Goal: Task Accomplishment & Management: Complete application form

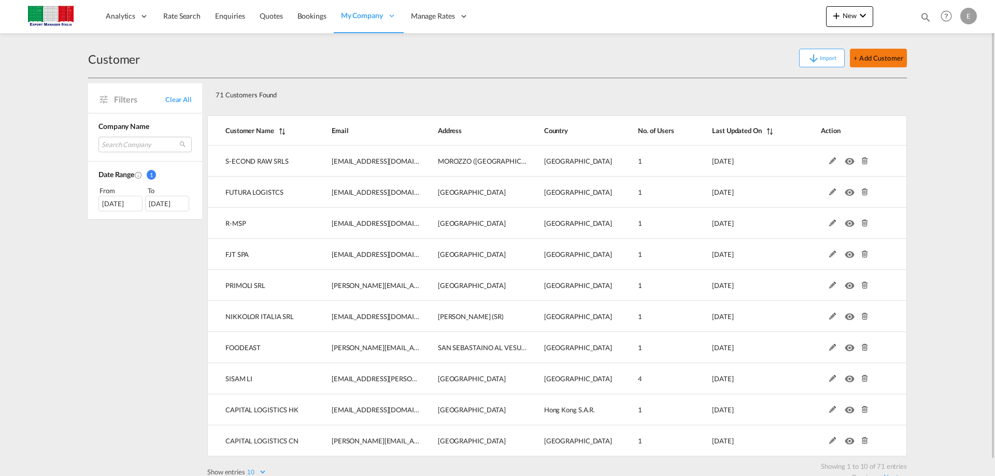
click at [874, 55] on button "+ Add Customer" at bounding box center [878, 58] width 57 height 19
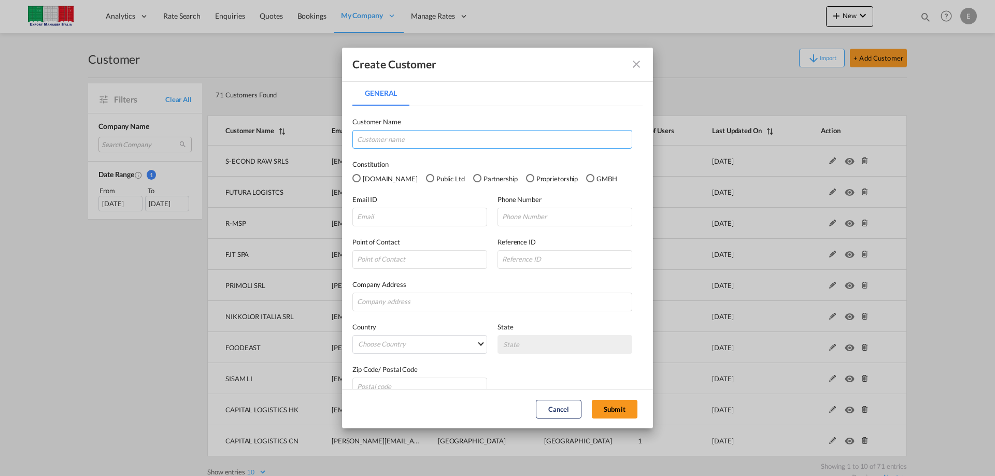
click at [373, 142] on input "General General ..." at bounding box center [492, 139] width 280 height 19
type input "SPAGNOL CUCINE SRL"
click at [381, 217] on input "General General ..." at bounding box center [419, 217] width 135 height 19
paste input "[EMAIL_ADDRESS][DOMAIN_NAME]"
type input "[EMAIL_ADDRESS][DOMAIN_NAME]"
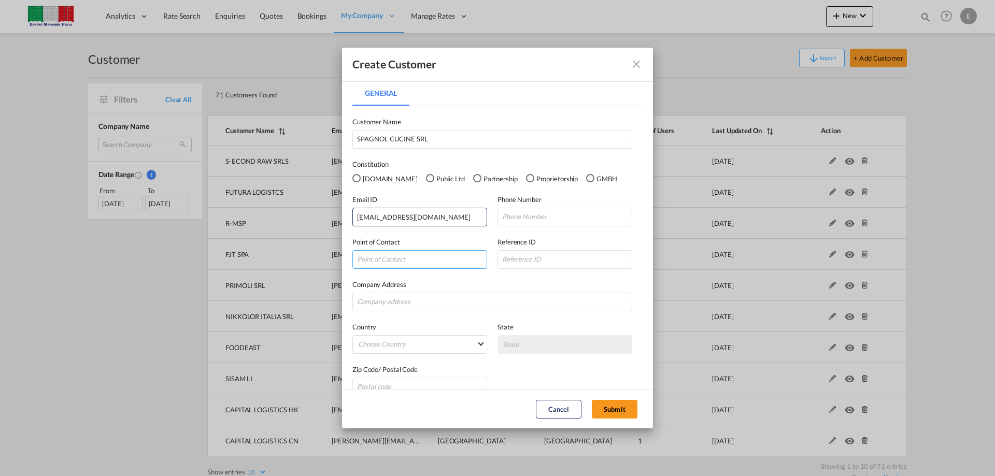
click at [403, 262] on input "General General ..." at bounding box center [419, 259] width 135 height 19
click at [551, 215] on input "General General ..." at bounding box center [565, 217] width 135 height 19
paste input "39 0423 98 87"
click at [519, 218] on input "[PHONE_NUMBER]" at bounding box center [565, 217] width 135 height 19
type input "[PHONE_NUMBER]"
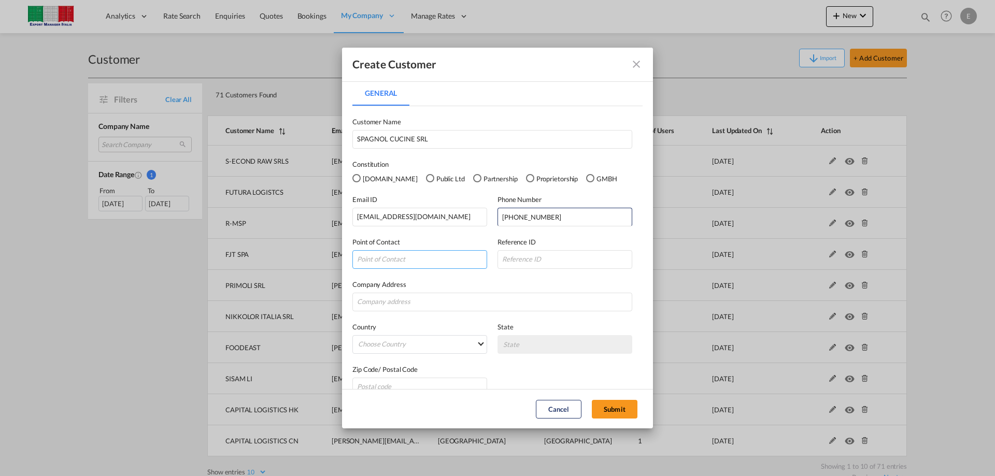
click at [399, 257] on input "General General ..." at bounding box center [419, 259] width 135 height 19
type input "[PERSON_NAME]"
click at [422, 294] on input "General General ..." at bounding box center [492, 302] width 280 height 19
type input "VIDOR (TV)"
click at [478, 346] on md-select "Choose Country [GEOGRAPHIC_DATA] [GEOGRAPHIC_DATA] [GEOGRAPHIC_DATA] [US_STATE]…" at bounding box center [419, 344] width 135 height 19
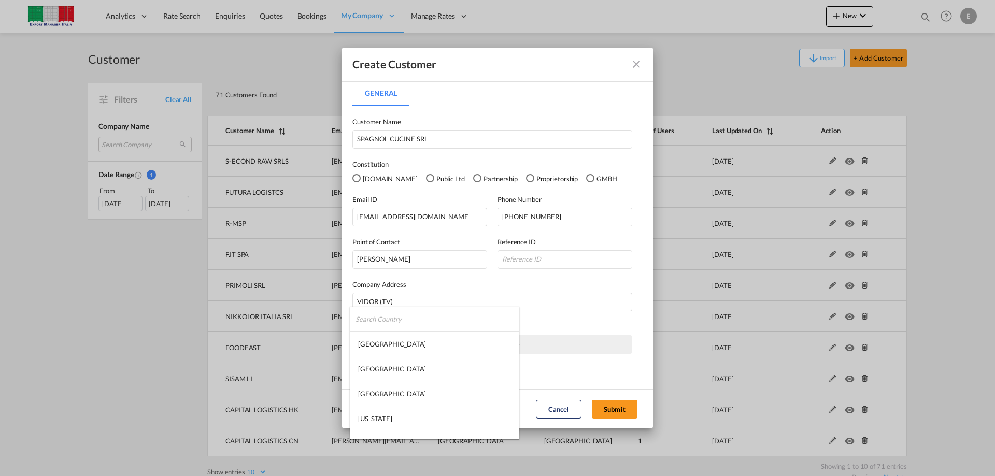
click at [401, 318] on input "search" at bounding box center [438, 319] width 164 height 25
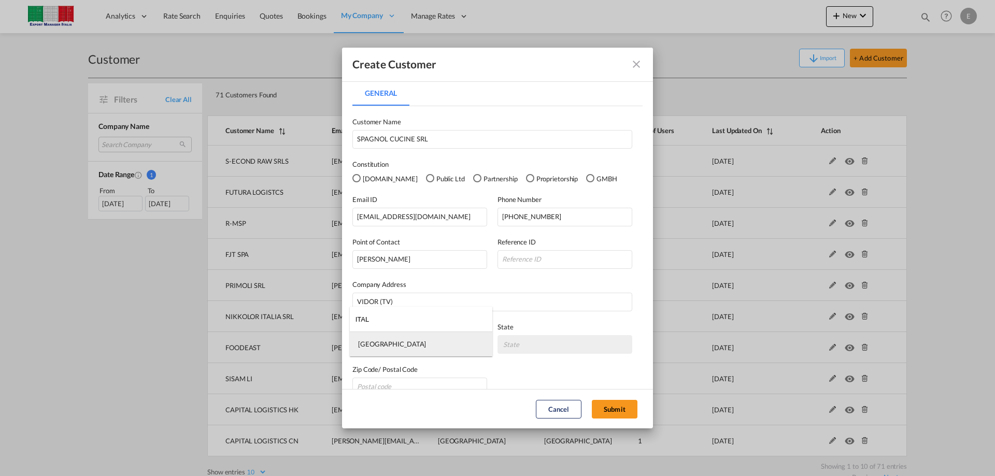
type input "ITAL"
click at [390, 346] on md-option "[GEOGRAPHIC_DATA]" at bounding box center [421, 344] width 143 height 25
click at [535, 346] on md-select "State [GEOGRAPHIC_DATA] [GEOGRAPHIC_DATA] [GEOGRAPHIC_DATA] [GEOGRAPHIC_DATA] […" at bounding box center [565, 344] width 135 height 19
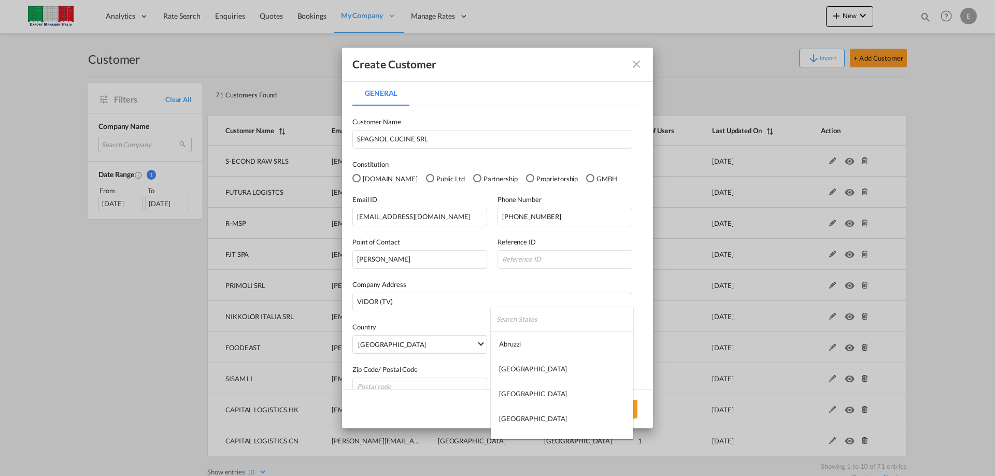
click at [519, 317] on input "search" at bounding box center [564, 319] width 137 height 25
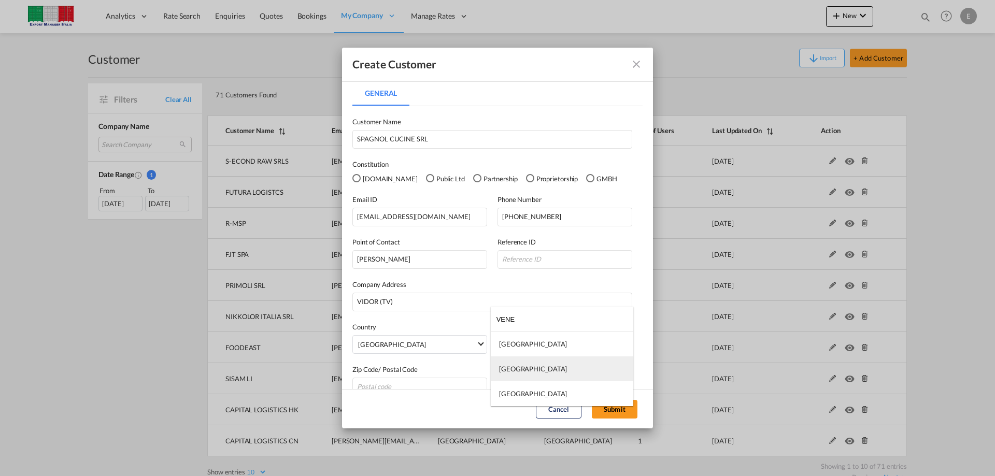
type input "VENE"
click at [518, 369] on div "[GEOGRAPHIC_DATA]" at bounding box center [533, 368] width 68 height 9
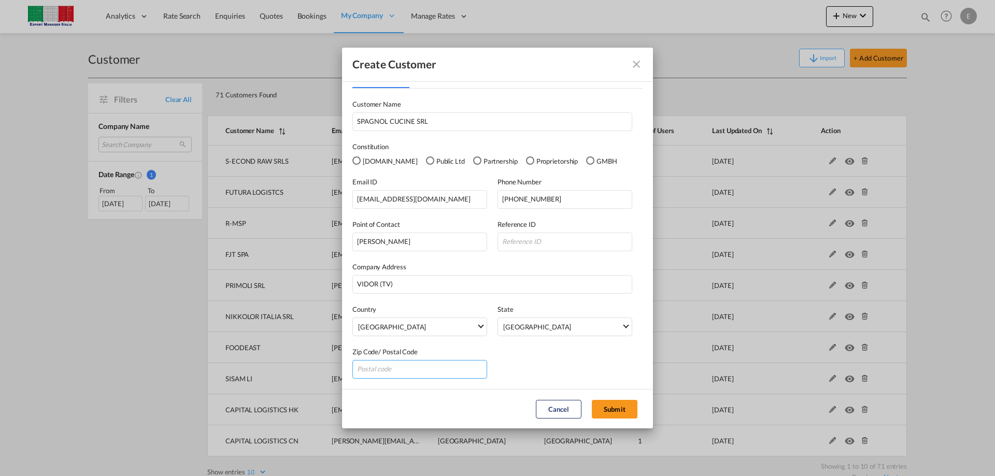
click at [378, 361] on input "General General ..." at bounding box center [419, 369] width 135 height 19
type input "31020"
click at [540, 240] on input "General General ..." at bounding box center [565, 242] width 135 height 19
click at [619, 408] on button "Submit" at bounding box center [615, 409] width 46 height 19
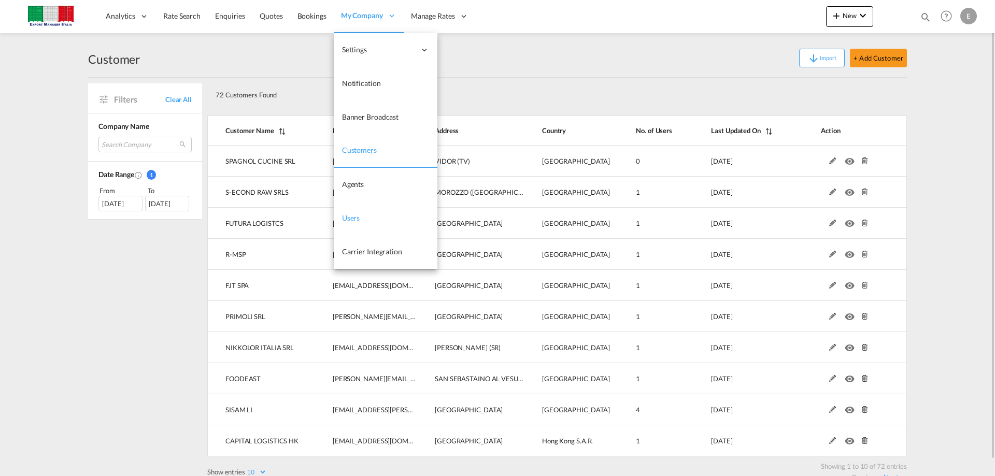
click at [354, 218] on span "Users" at bounding box center [351, 218] width 18 height 9
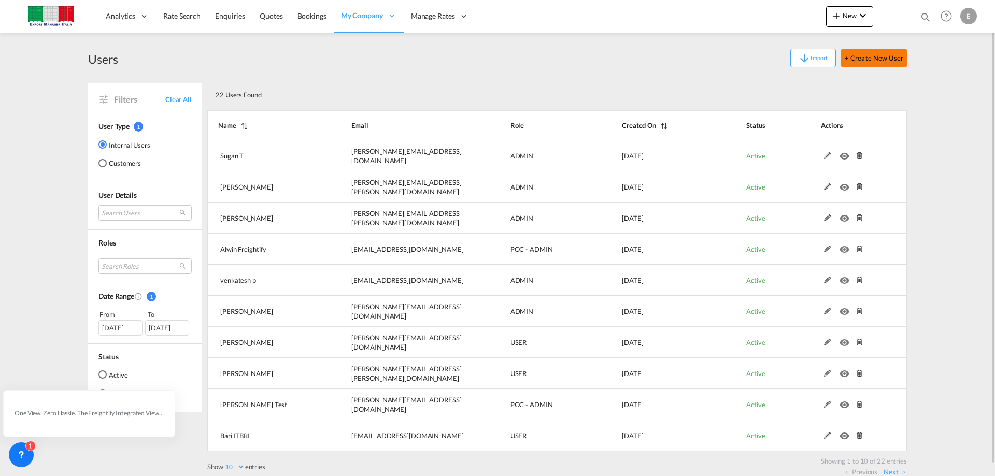
click at [863, 59] on button "+ Create New User" at bounding box center [874, 58] width 66 height 19
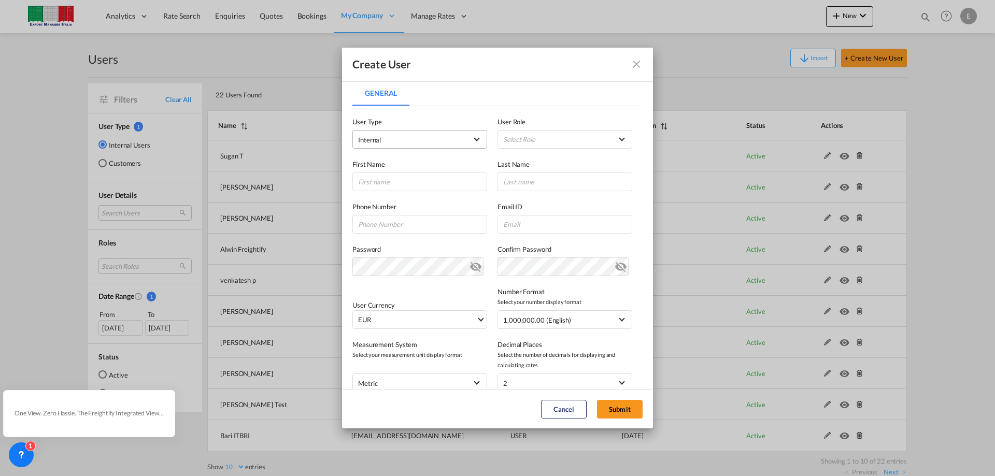
click at [420, 138] on span "Internal" at bounding box center [412, 140] width 109 height 10
click at [378, 167] on span "Customer" at bounding box center [373, 164] width 29 height 8
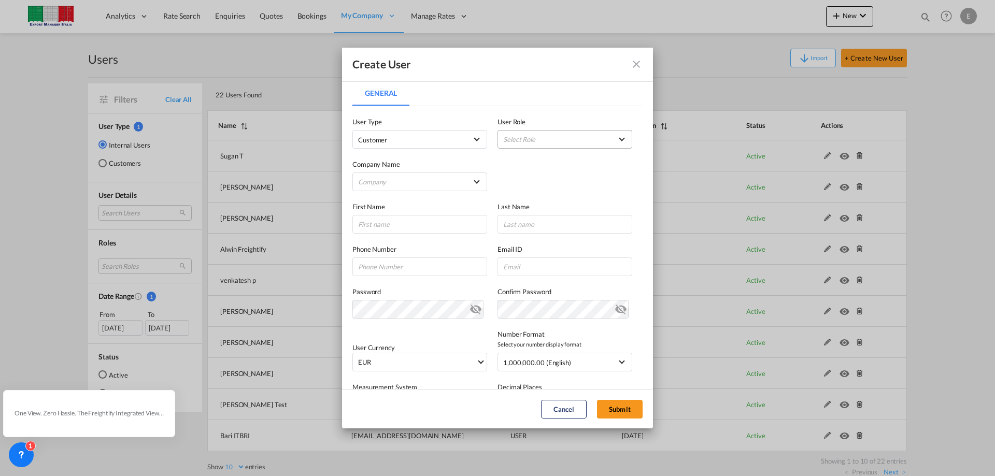
click at [527, 136] on md-select "Select Role" at bounding box center [565, 139] width 135 height 19
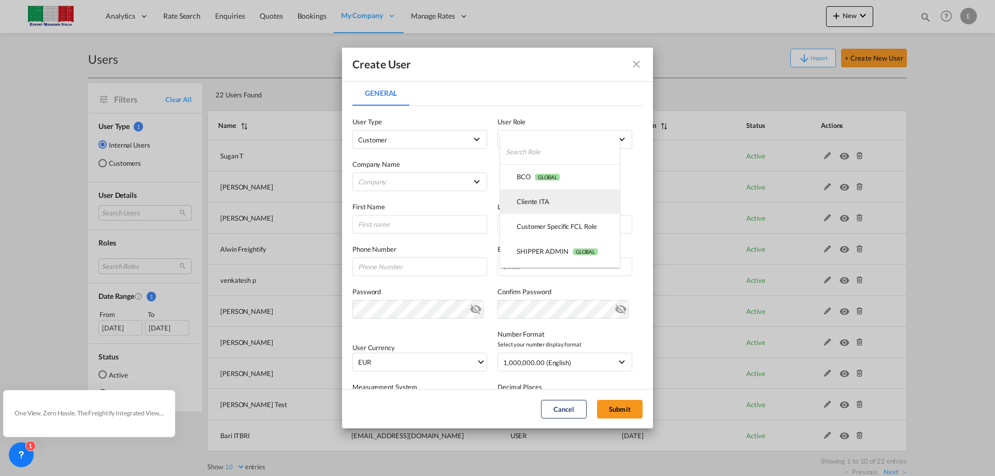
click at [533, 206] on div "Cliente ITA USER_DEFINED" at bounding box center [533, 201] width 33 height 9
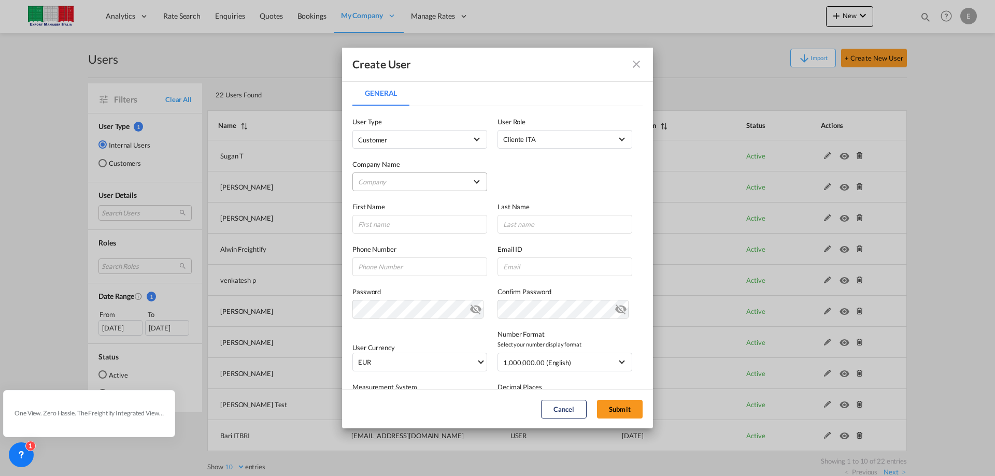
click at [434, 184] on md-select "Company ATPOSE SRL CAPITAL LOGISTICS CN CAPITAL LOGISTICS [PERSON_NAME] ww FINI…" at bounding box center [419, 182] width 135 height 19
click at [390, 161] on input "search" at bounding box center [430, 157] width 165 height 25
type input "SPA"
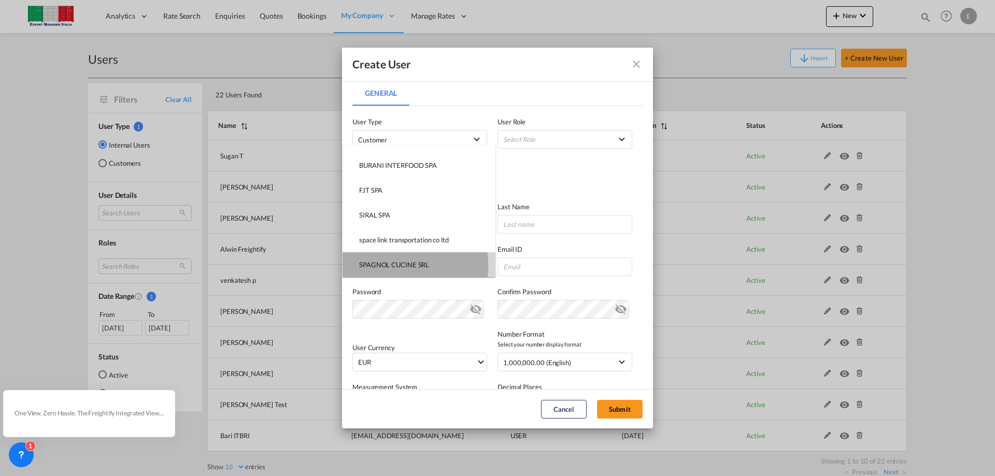
click at [388, 266] on div "SPAGNOL CUCINE SRL" at bounding box center [394, 264] width 70 height 9
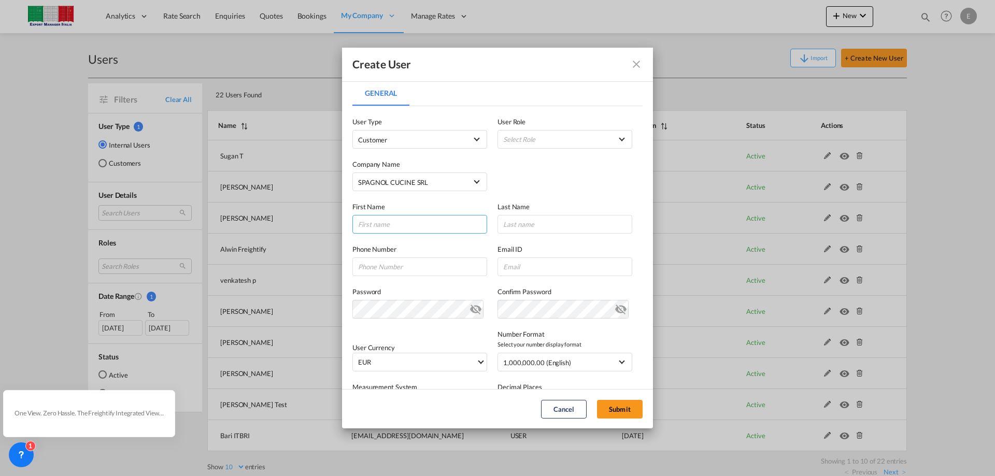
click at [396, 224] on input "General General ..." at bounding box center [419, 224] width 135 height 19
type input "Romina"
click at [572, 229] on input "General General ..." at bounding box center [565, 224] width 135 height 19
type input "Masin"
click at [523, 271] on input "General General ..." at bounding box center [565, 267] width 135 height 19
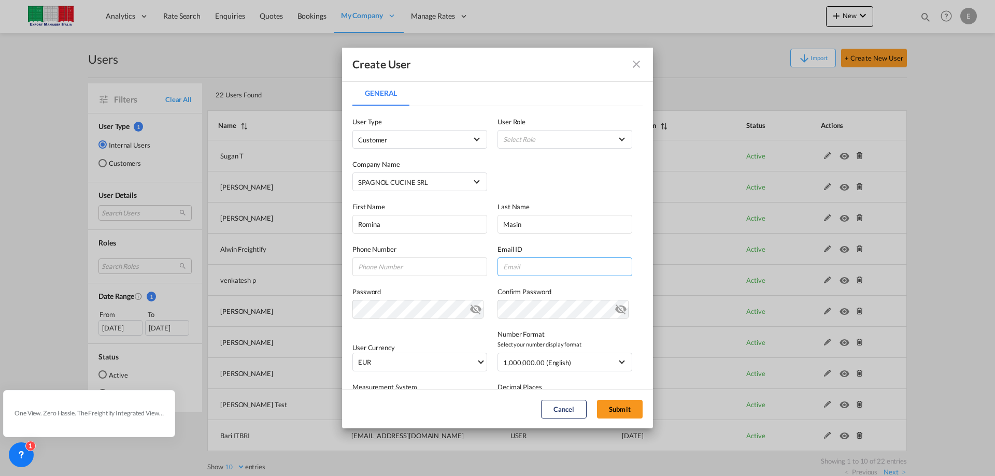
paste input "[EMAIL_ADDRESS][DOMAIN_NAME]"
type input "[EMAIL_ADDRESS][DOMAIN_NAME]"
click at [367, 267] on input "General General ..." at bounding box center [419, 267] width 135 height 19
paste input "0423988858"
type input "[PHONE_NUMBER]"
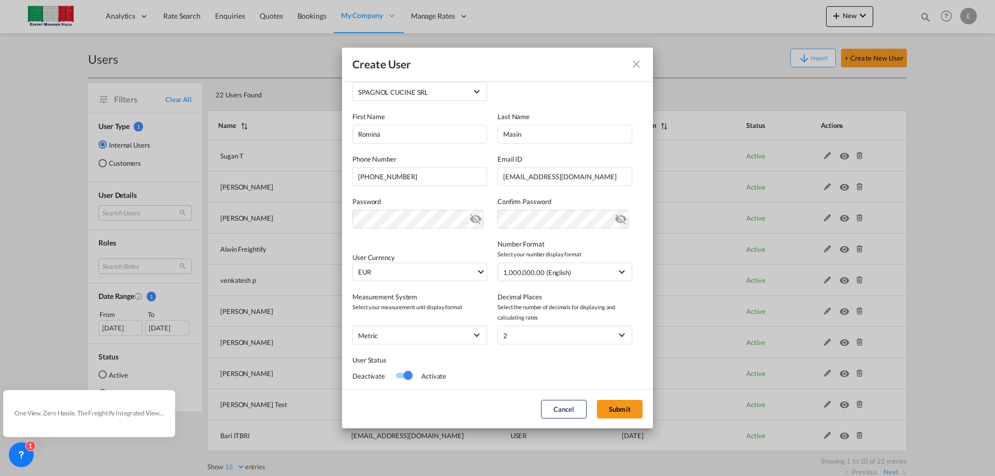
scroll to position [116, 0]
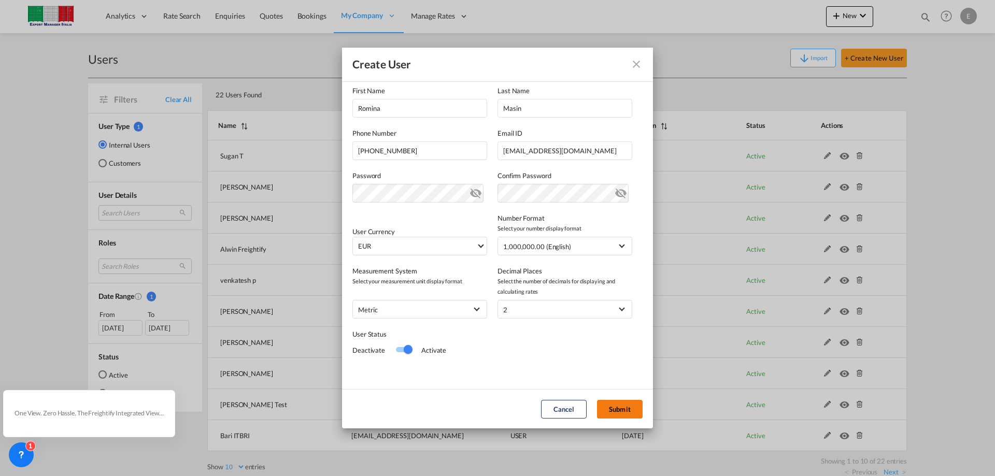
click at [618, 410] on button "Submit" at bounding box center [620, 409] width 46 height 19
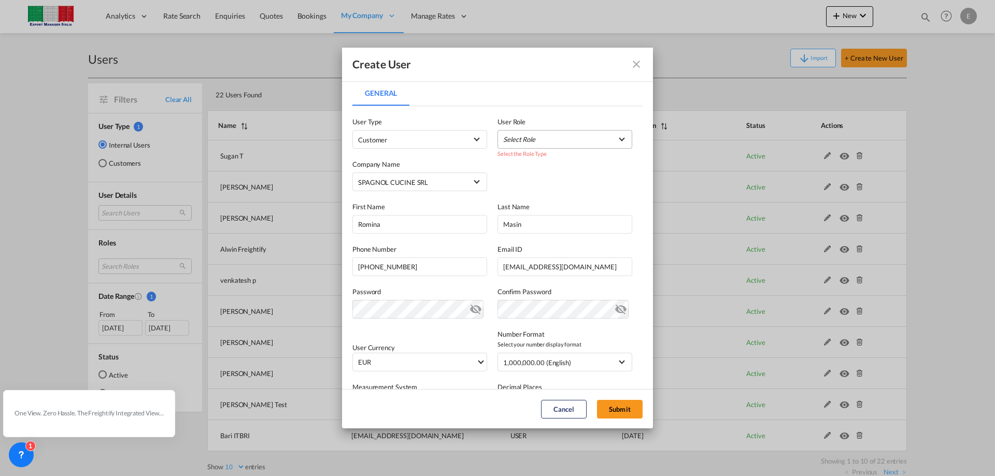
click at [546, 139] on md-select "Select Role" at bounding box center [565, 139] width 135 height 19
click at [520, 167] on div "Cliente ITA USER_DEFINED" at bounding box center [516, 164] width 33 height 9
click at [614, 408] on button "Submit" at bounding box center [620, 409] width 46 height 19
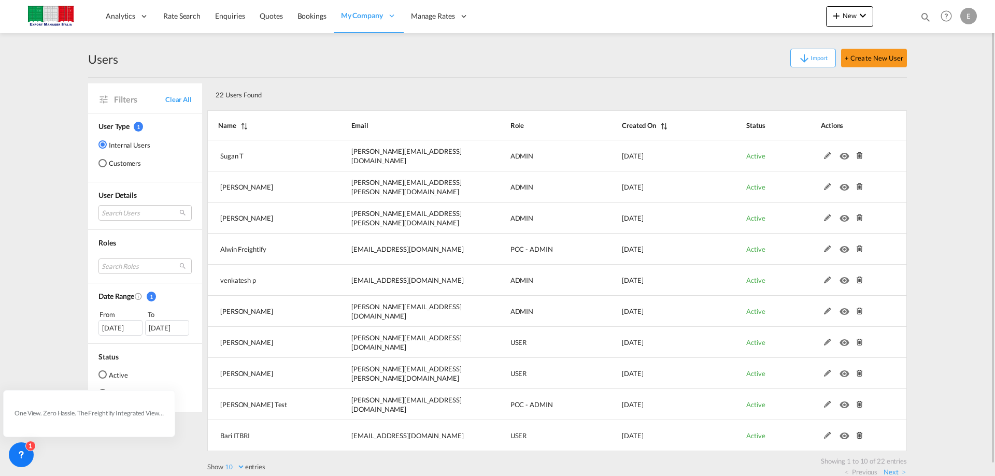
click at [133, 163] on md-radio-button "Customers" at bounding box center [124, 163] width 52 height 10
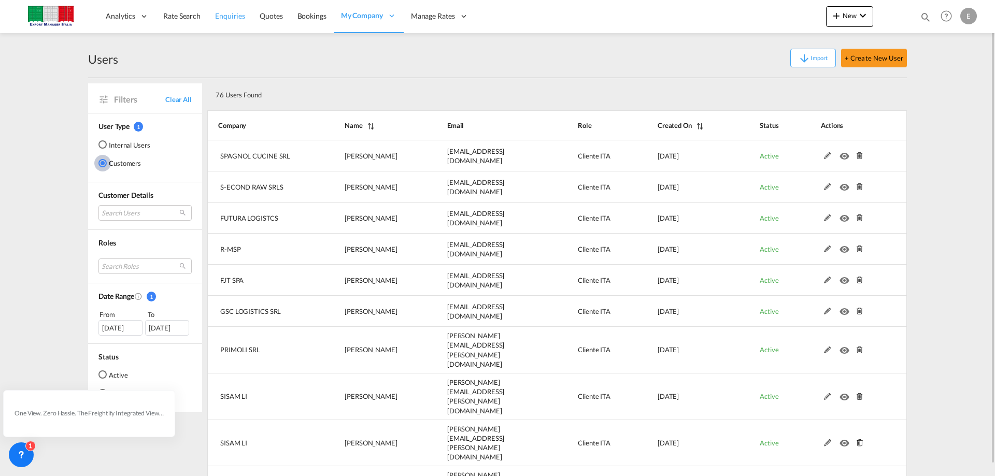
click at [225, 17] on span "Enquiries" at bounding box center [230, 15] width 30 height 9
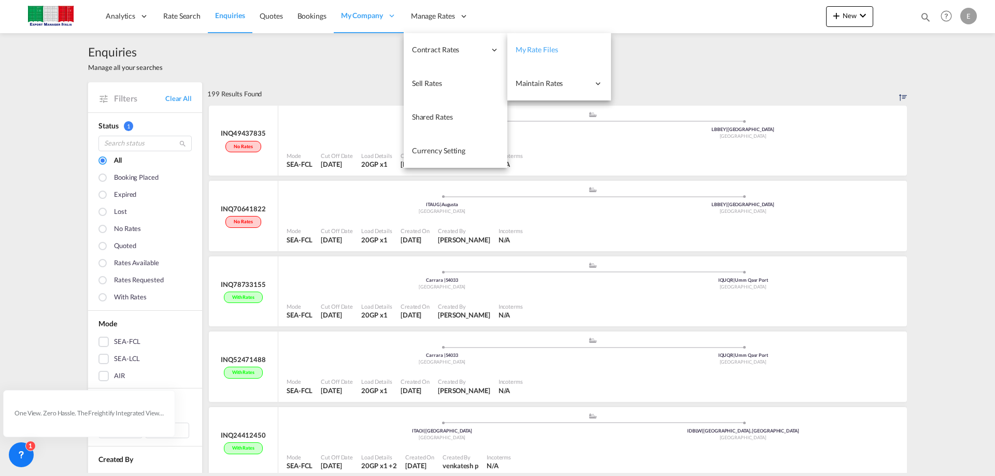
click at [553, 49] on span "My Rate Files" at bounding box center [537, 49] width 42 height 9
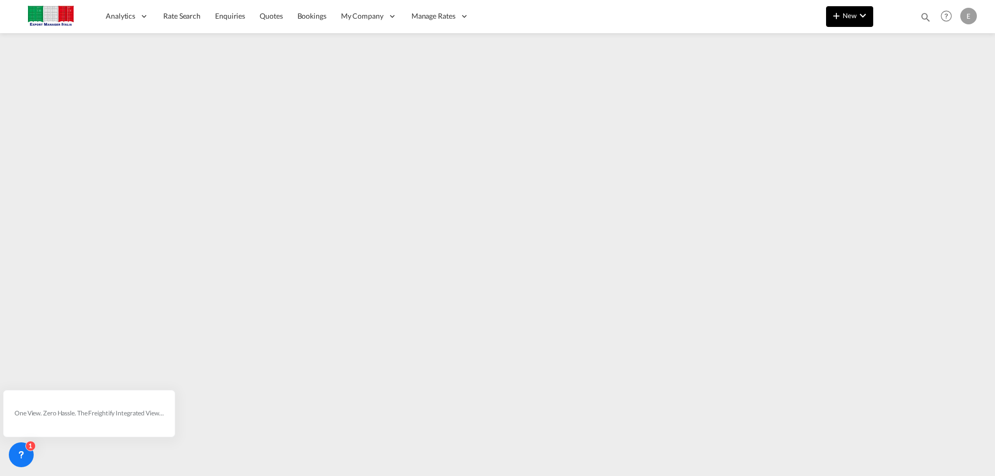
click at [852, 18] on span "New" at bounding box center [849, 15] width 39 height 8
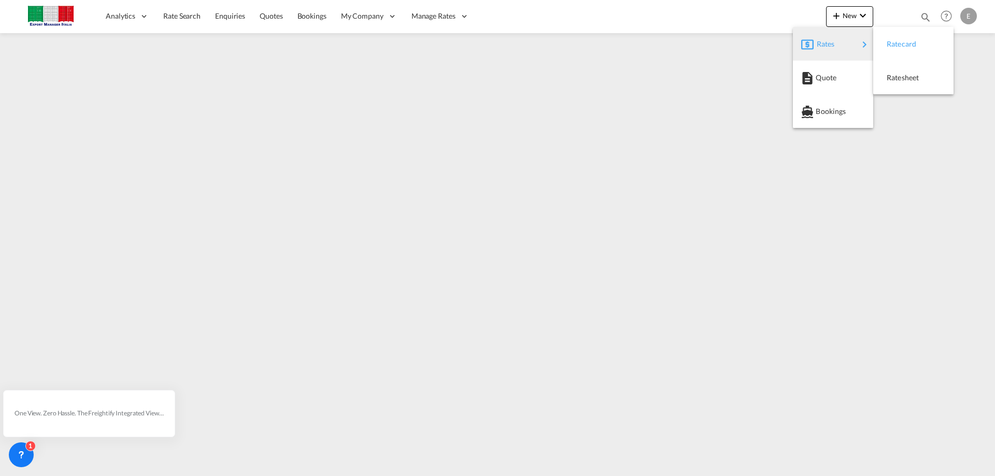
click at [896, 38] on span "Ratecard" at bounding box center [892, 44] width 11 height 21
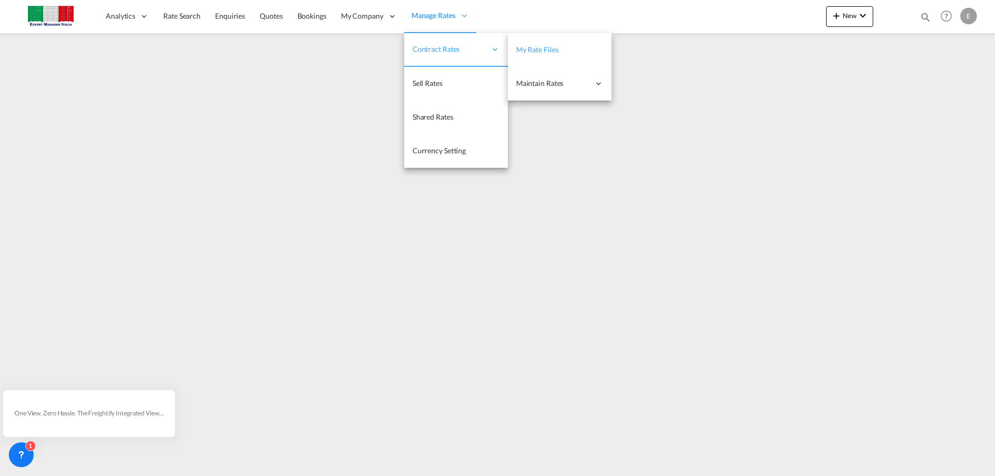
click at [521, 50] on span "My Rate Files" at bounding box center [537, 49] width 42 height 9
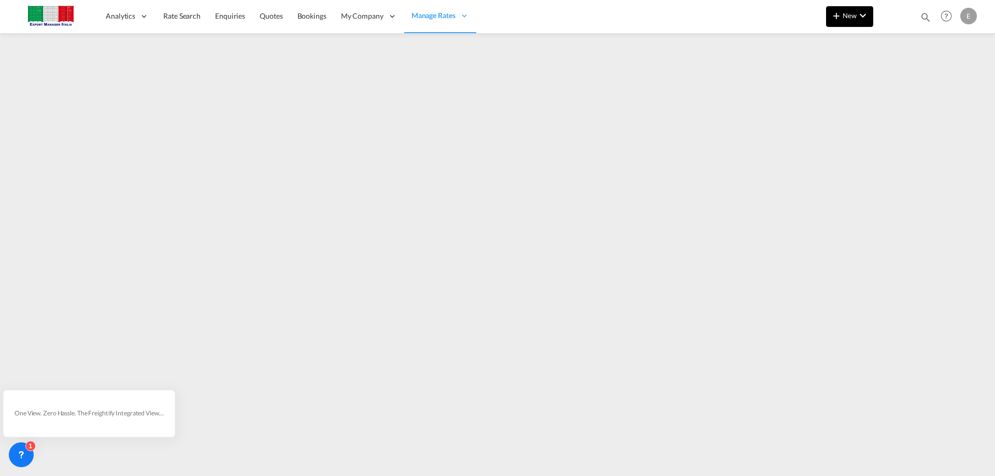
click at [861, 17] on md-icon "icon-chevron-down" at bounding box center [863, 15] width 12 height 12
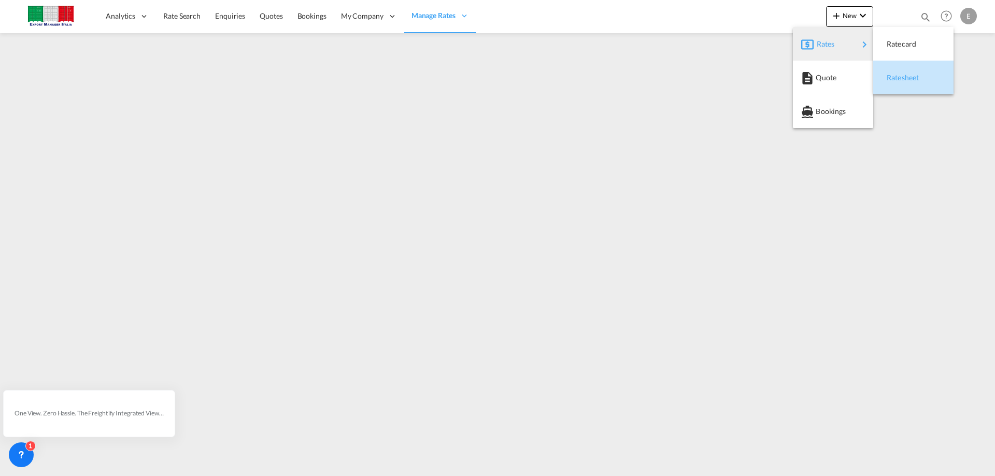
click at [899, 86] on div "Ratesheet" at bounding box center [906, 78] width 38 height 26
